Goal: Information Seeking & Learning: Understand process/instructions

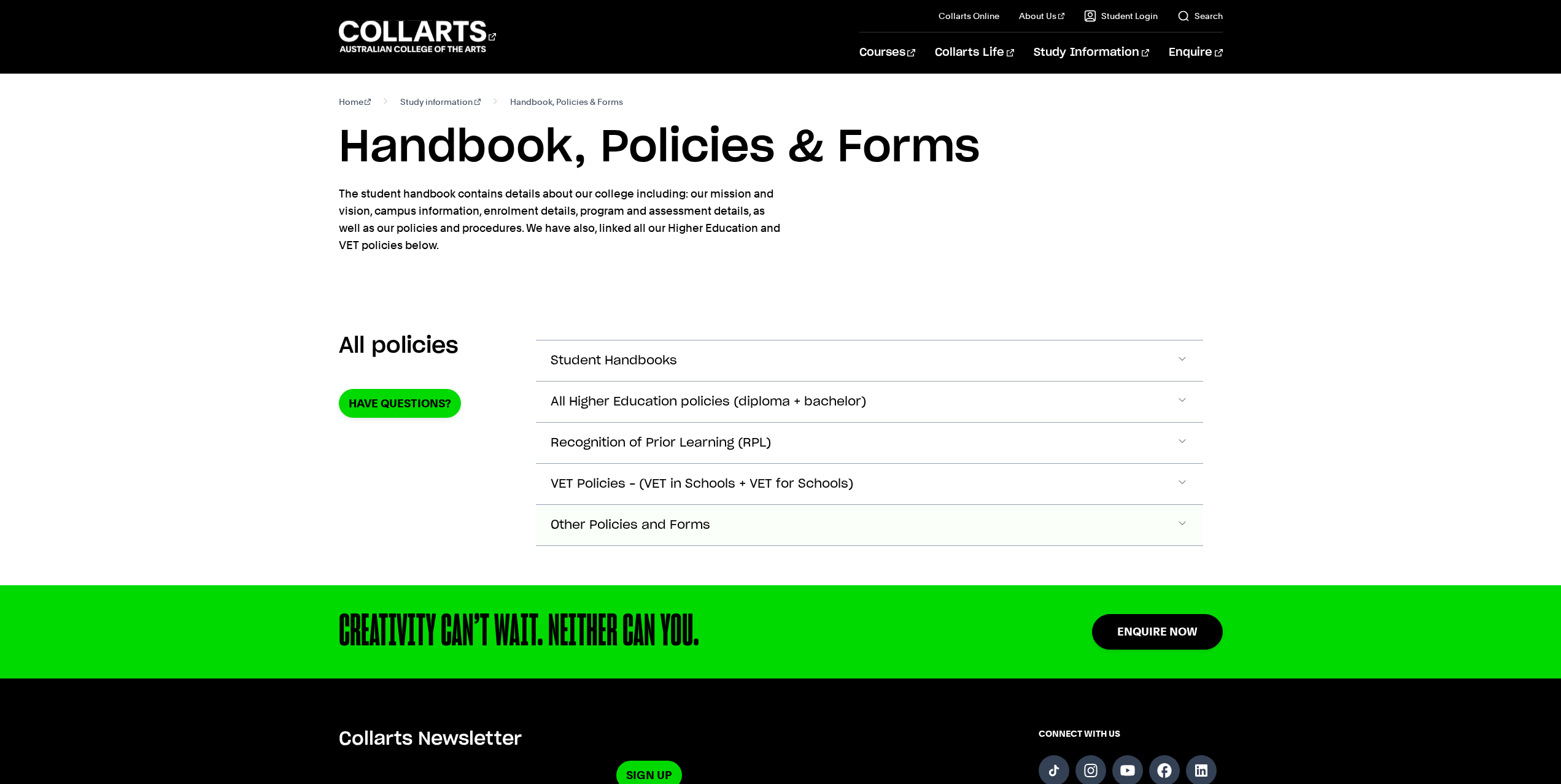
click at [627, 524] on span "Other Policies and Forms" at bounding box center [630, 526] width 159 height 14
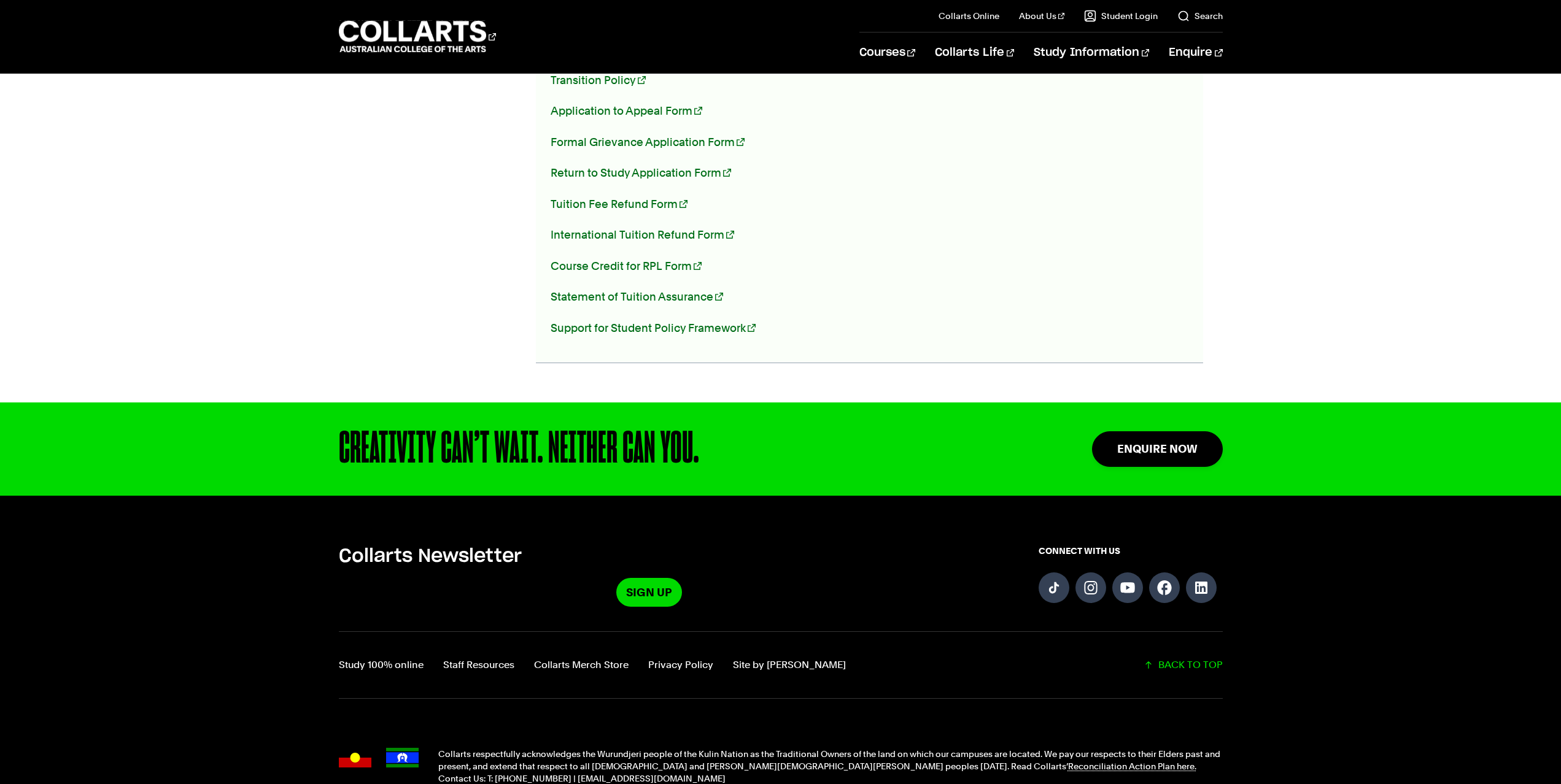
scroll to position [1028, 0]
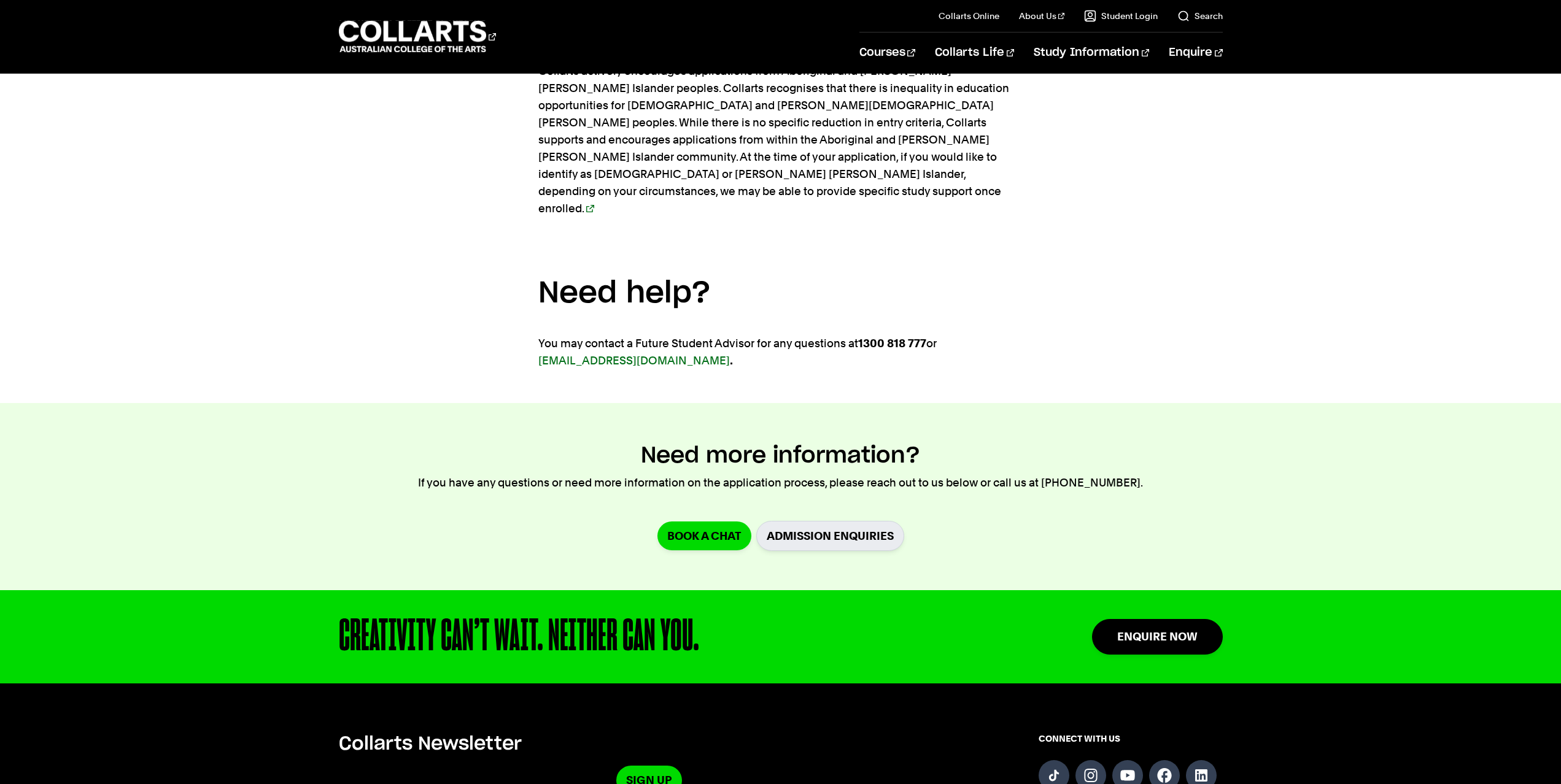
scroll to position [2466, 0]
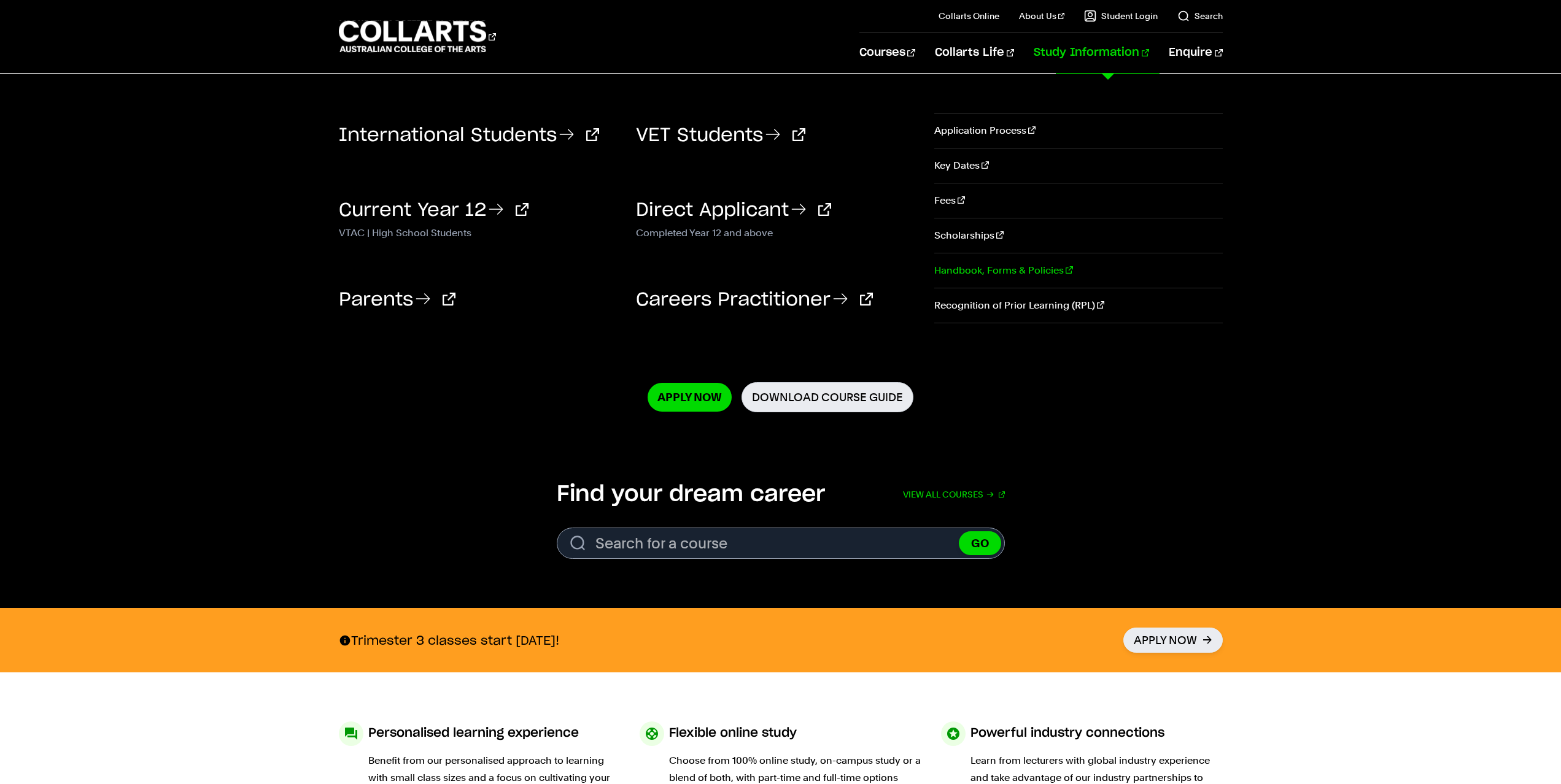
click at [1032, 269] on link "Handbook, Forms & Policies" at bounding box center [1078, 270] width 288 height 35
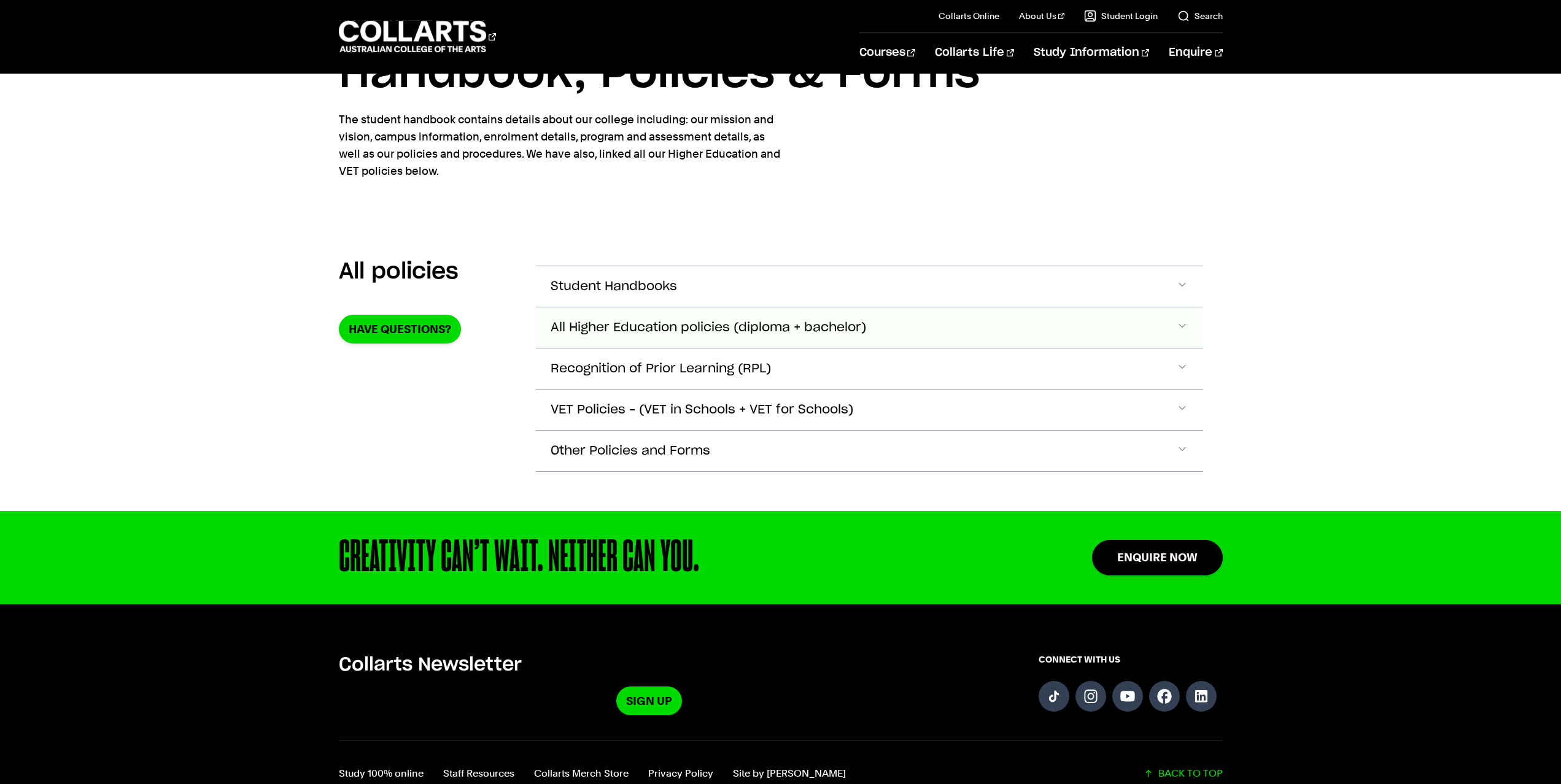
scroll to position [75, 0]
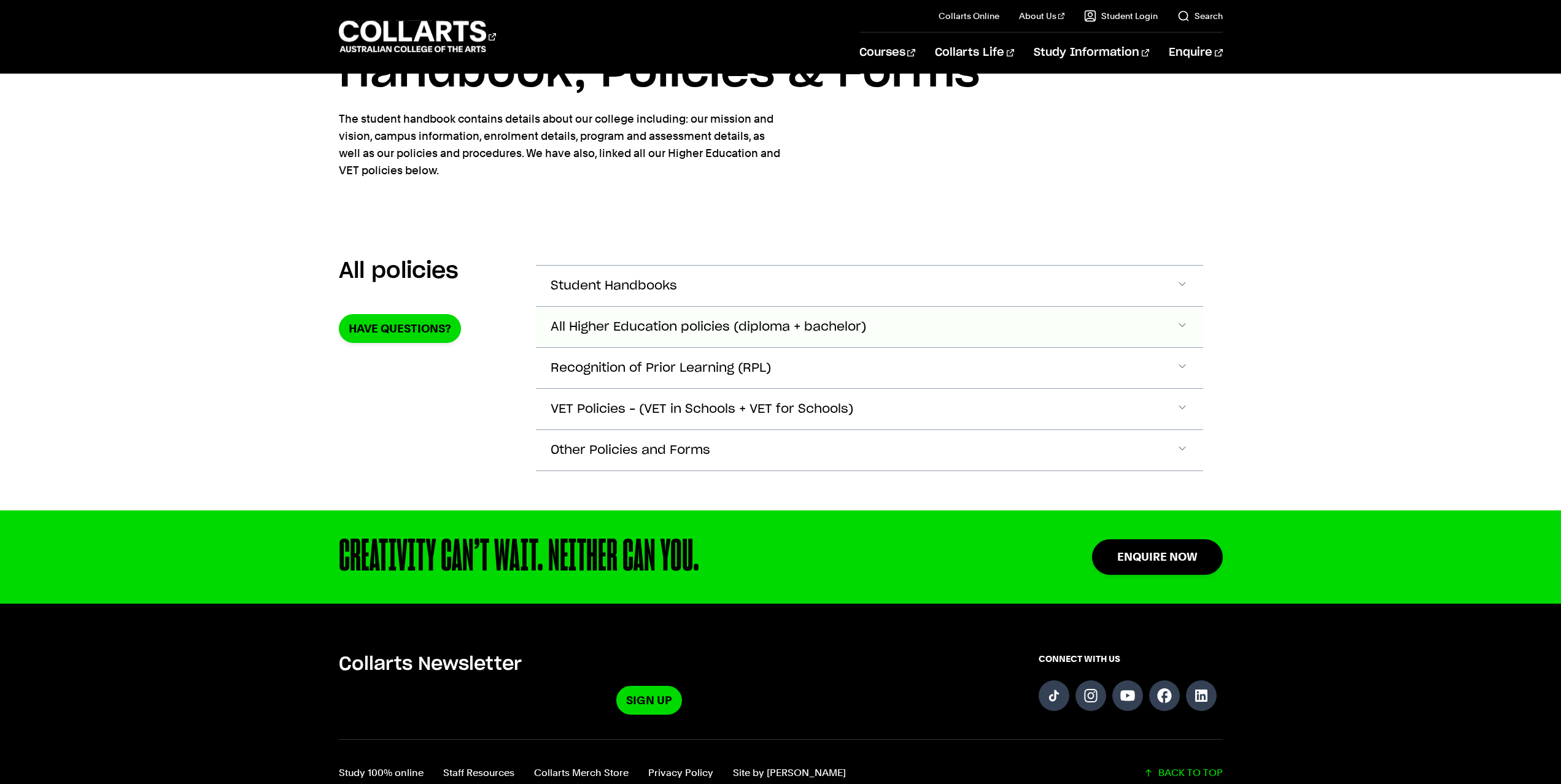
click at [866, 324] on span "All Higher Education policies (diploma + bachelor)" at bounding box center [708, 327] width 315 height 14
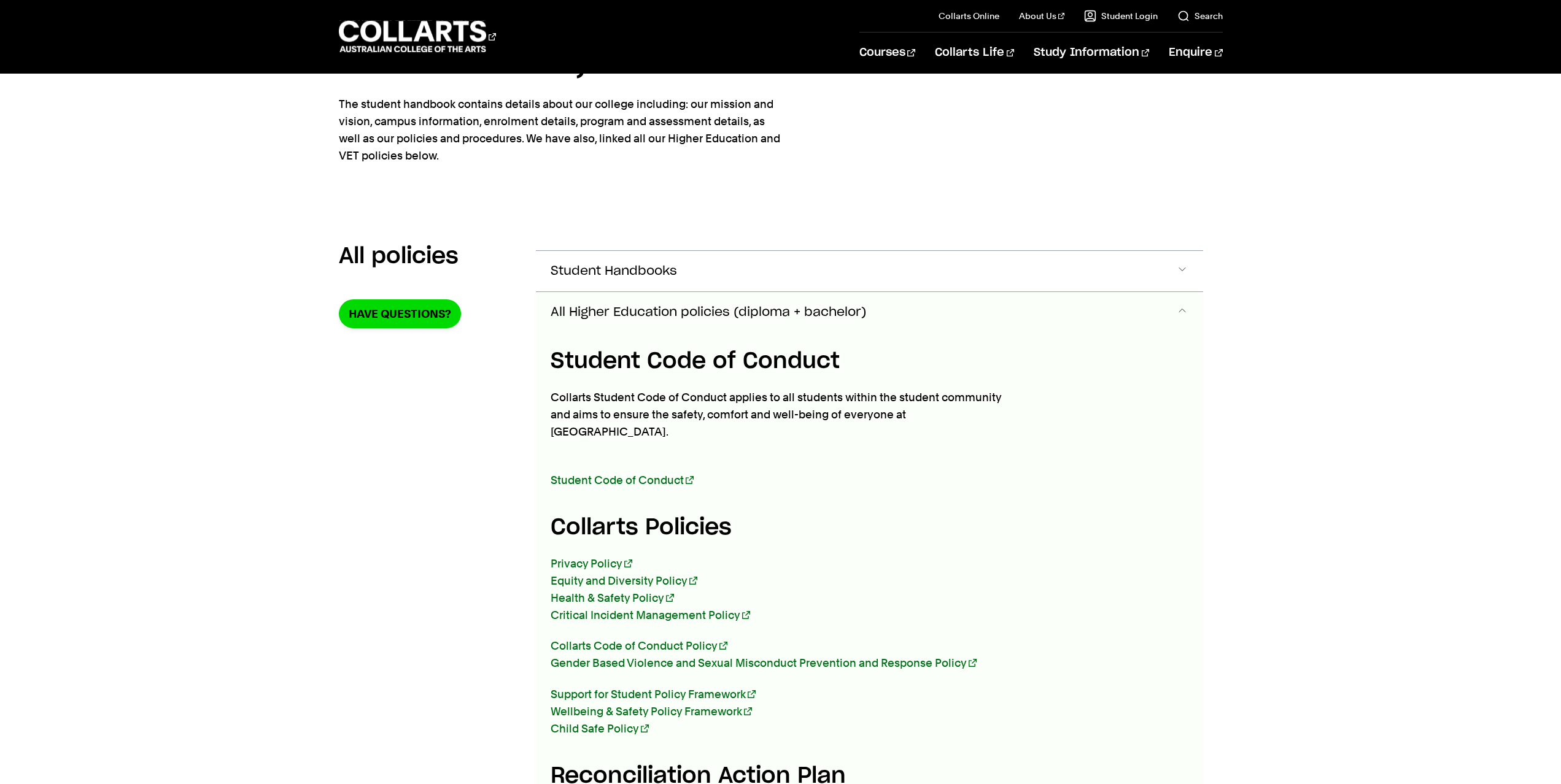
scroll to position [0, 0]
